Goal: Information Seeking & Learning: Compare options

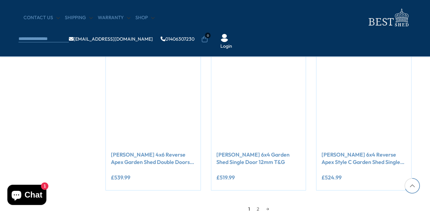
scroll to position [565, 0]
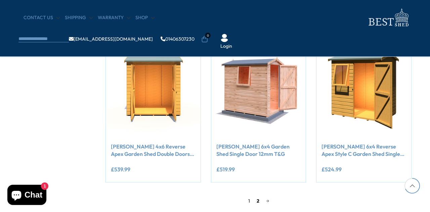
click at [258, 200] on link "2" at bounding box center [257, 201] width 9 height 10
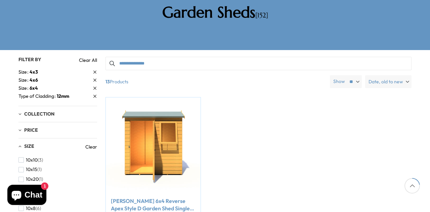
scroll to position [128, 0]
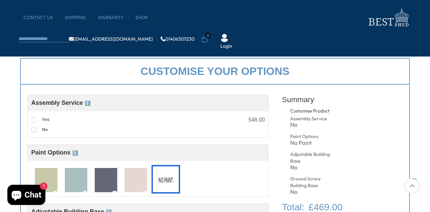
scroll to position [229, 0]
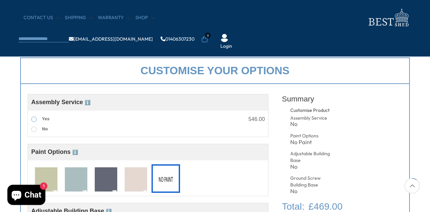
click at [33, 118] on span at bounding box center [33, 119] width 5 height 5
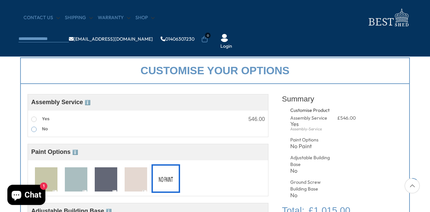
click at [35, 130] on span at bounding box center [33, 129] width 5 height 5
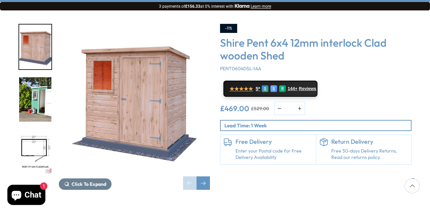
scroll to position [121, 0]
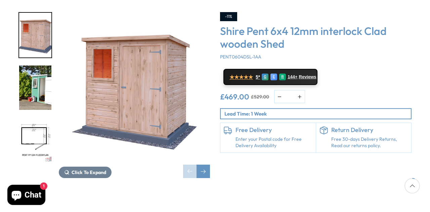
click at [38, 118] on img "3 / 12" at bounding box center [35, 140] width 32 height 45
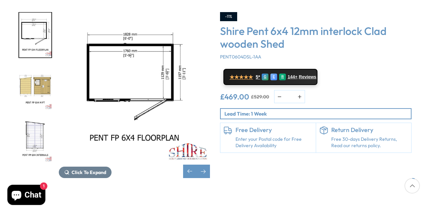
click at [40, 118] on img "5 / 12" at bounding box center [35, 140] width 32 height 45
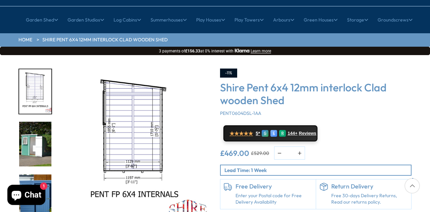
scroll to position [54, 0]
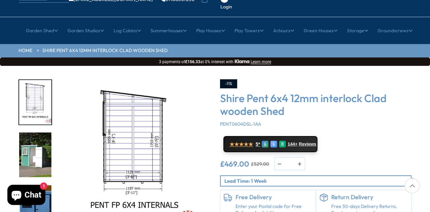
click at [28, 80] on img "5 / 12" at bounding box center [35, 102] width 32 height 45
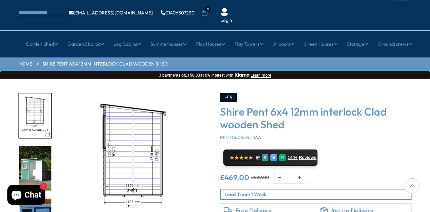
click at [40, 146] on img "6 / 12" at bounding box center [35, 168] width 32 height 45
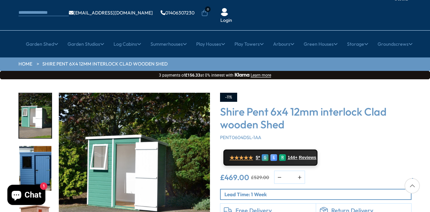
click at [38, 155] on img "7 / 12" at bounding box center [35, 168] width 32 height 45
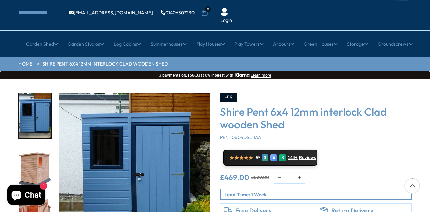
click at [39, 152] on img "8 / 12" at bounding box center [35, 168] width 32 height 45
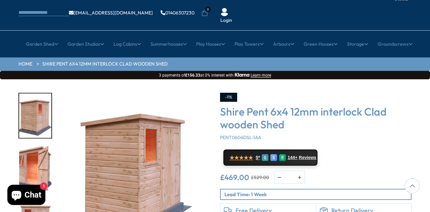
click at [39, 153] on img "9 / 12" at bounding box center [35, 168] width 32 height 45
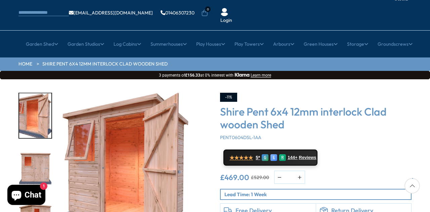
click at [39, 146] on img "10 / 12" at bounding box center [35, 168] width 32 height 45
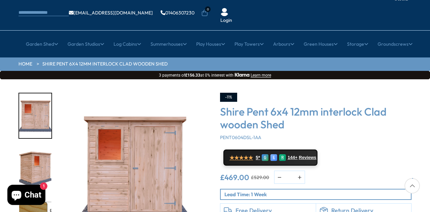
click at [39, 146] on img "11 / 12" at bounding box center [35, 168] width 32 height 45
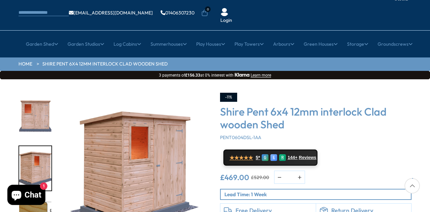
click at [46, 207] on inbox-online-store-chat at bounding box center [26, 196] width 42 height 22
click at [46, 95] on img "10 / 12" at bounding box center [35, 115] width 32 height 45
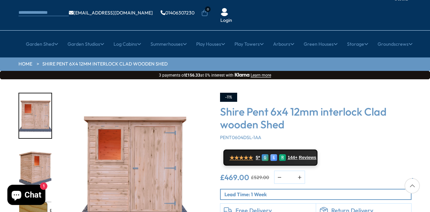
click at [46, 95] on img "10 / 12" at bounding box center [35, 115] width 32 height 45
click at [37, 146] on img "11 / 12" at bounding box center [35, 168] width 32 height 45
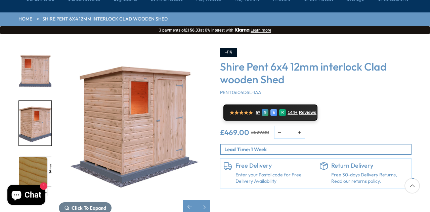
scroll to position [94, 0]
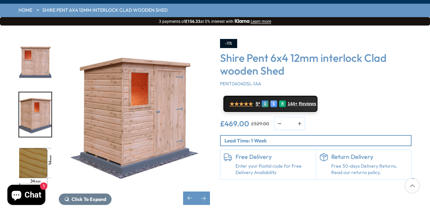
click at [37, 145] on img "12 / 12" at bounding box center [35, 167] width 32 height 45
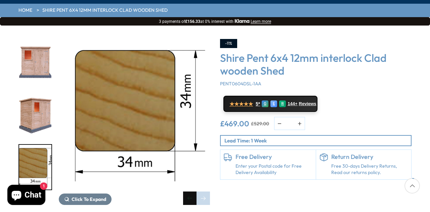
click at [188, 192] on div "Previous slide" at bounding box center [189, 198] width 13 height 13
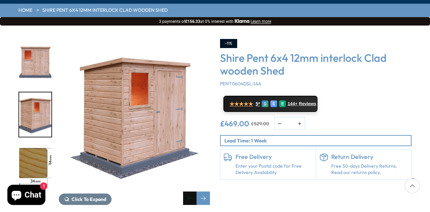
click at [188, 192] on div "Previous slide" at bounding box center [189, 198] width 13 height 13
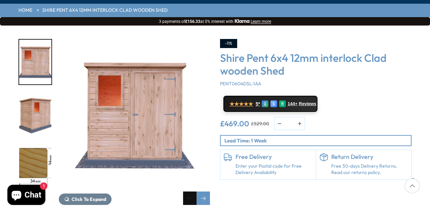
click at [188, 192] on div "Previous slide" at bounding box center [189, 198] width 13 height 13
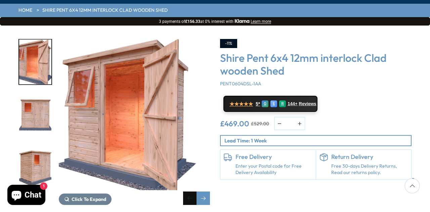
click at [188, 192] on div "Previous slide" at bounding box center [189, 198] width 13 height 13
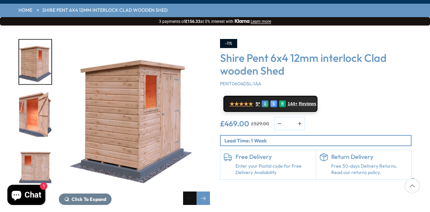
click at [188, 192] on div "Previous slide" at bounding box center [189, 198] width 13 height 13
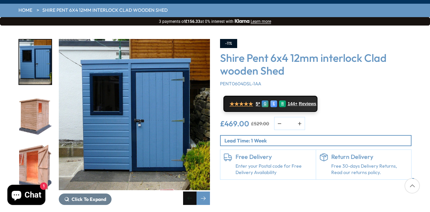
click at [188, 192] on div "Previous slide" at bounding box center [189, 198] width 13 height 13
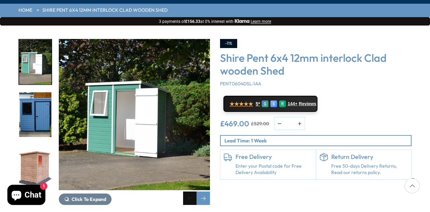
click at [188, 192] on div "Previous slide" at bounding box center [189, 198] width 13 height 13
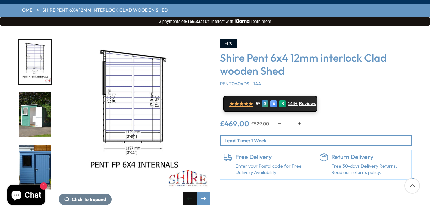
click at [188, 192] on div "Previous slide" at bounding box center [189, 198] width 13 height 13
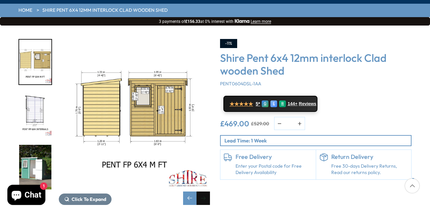
click at [208, 192] on div "Next slide" at bounding box center [203, 198] width 13 height 13
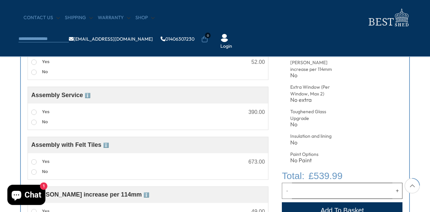
scroll to position [363, 0]
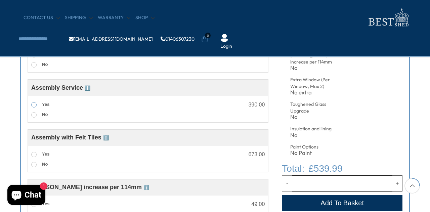
click at [34, 104] on span at bounding box center [33, 104] width 5 height 5
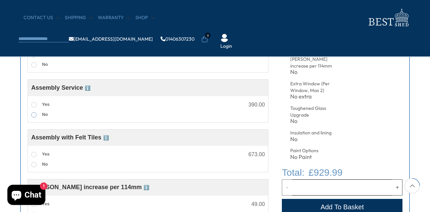
click at [34, 114] on span at bounding box center [33, 114] width 5 height 5
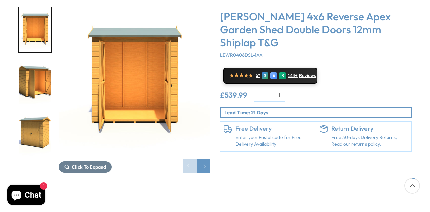
scroll to position [108, 0]
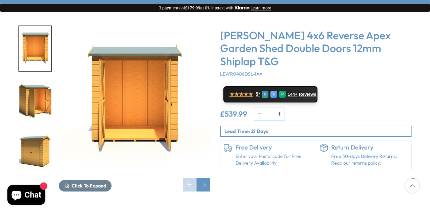
click at [34, 79] on img "2 / 12" at bounding box center [35, 101] width 32 height 45
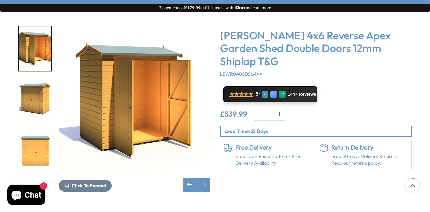
click at [36, 79] on img "3 / 12" at bounding box center [35, 101] width 32 height 45
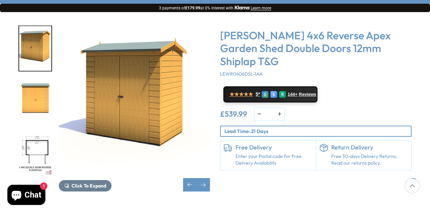
click at [36, 79] on img "4 / 12" at bounding box center [35, 101] width 32 height 45
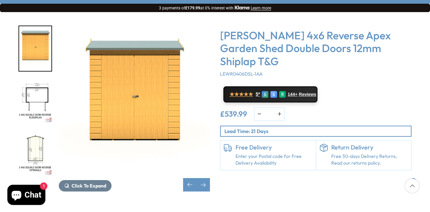
click at [36, 79] on img "5 / 12" at bounding box center [35, 101] width 32 height 45
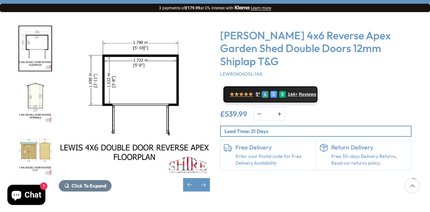
click at [36, 79] on img "6 / 12" at bounding box center [35, 101] width 32 height 45
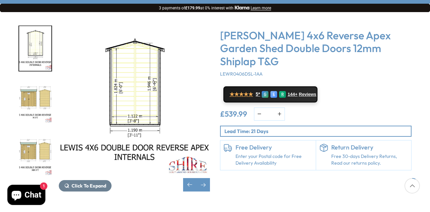
click at [34, 79] on img "7 / 12" at bounding box center [35, 101] width 32 height 45
